Goal: Task Accomplishment & Management: Manage account settings

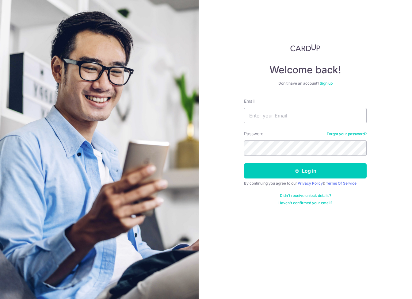
click at [272, 117] on input "Email" at bounding box center [305, 115] width 123 height 15
type input "donough.t.murphy@gmail.com"
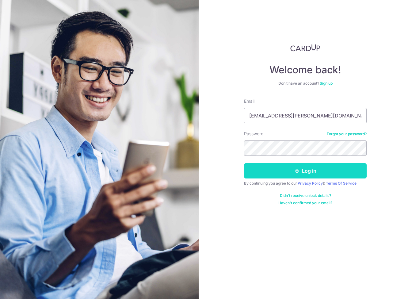
click at [303, 173] on button "Log in" at bounding box center [305, 170] width 123 height 15
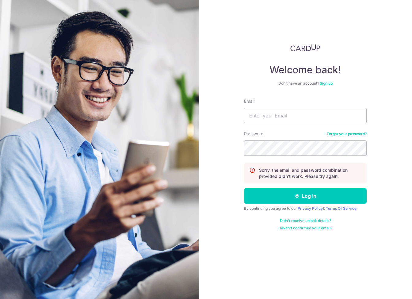
click at [351, 136] on link "Forgot your password?" at bounding box center [347, 134] width 40 height 5
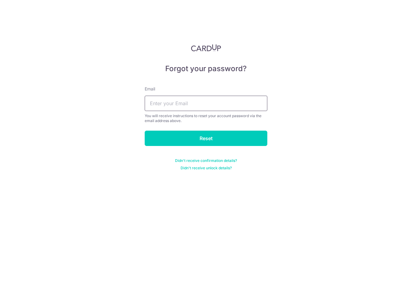
click at [153, 105] on input "text" at bounding box center [206, 103] width 123 height 15
type input "donough.t.murphy@gmail.com"
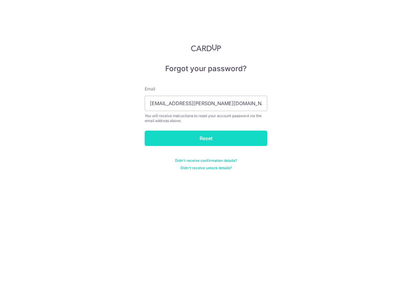
click at [200, 135] on input "Reset" at bounding box center [206, 138] width 123 height 15
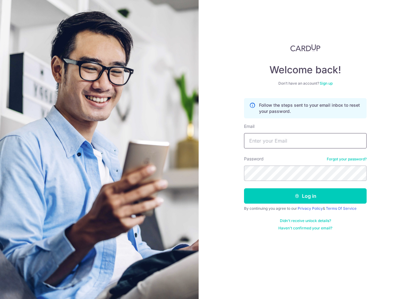
click at [277, 142] on input "Email" at bounding box center [305, 140] width 123 height 15
type input "donough.m"
click at [342, 160] on link "Forgot your password?" at bounding box center [347, 159] width 40 height 5
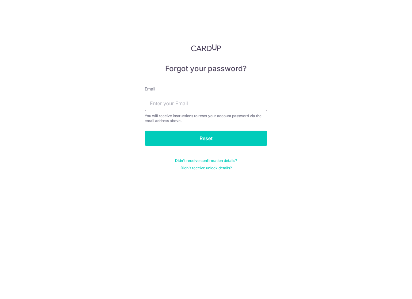
click at [180, 105] on input "text" at bounding box center [206, 103] width 123 height 15
type input "f"
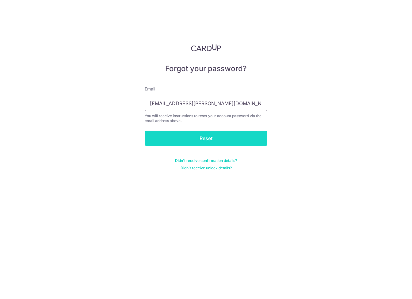
type input "[EMAIL_ADDRESS][PERSON_NAME][DOMAIN_NAME]"
click at [189, 140] on input "Reset" at bounding box center [206, 138] width 123 height 15
